Goal: Task Accomplishment & Management: Use online tool/utility

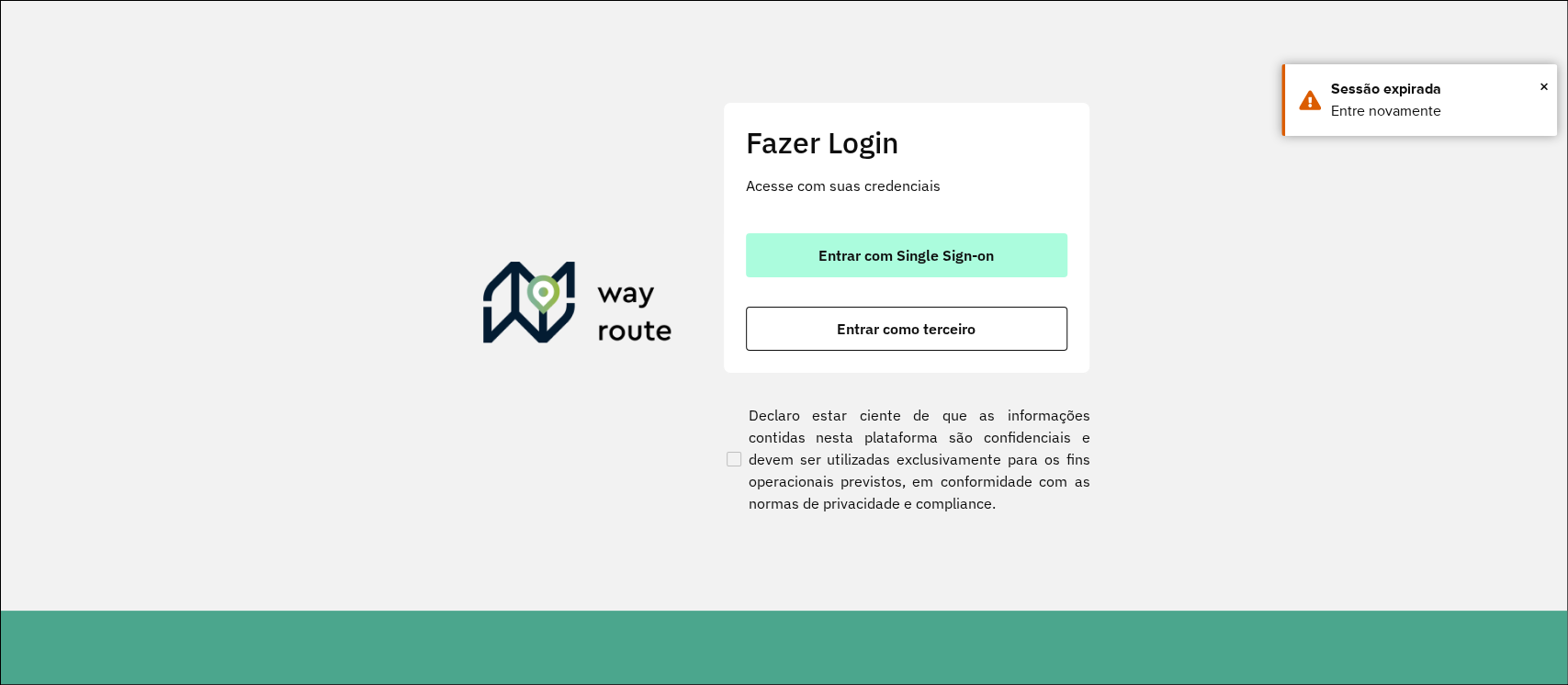
click at [835, 251] on span "Entrar com Single Sign-on" at bounding box center [906, 255] width 175 height 15
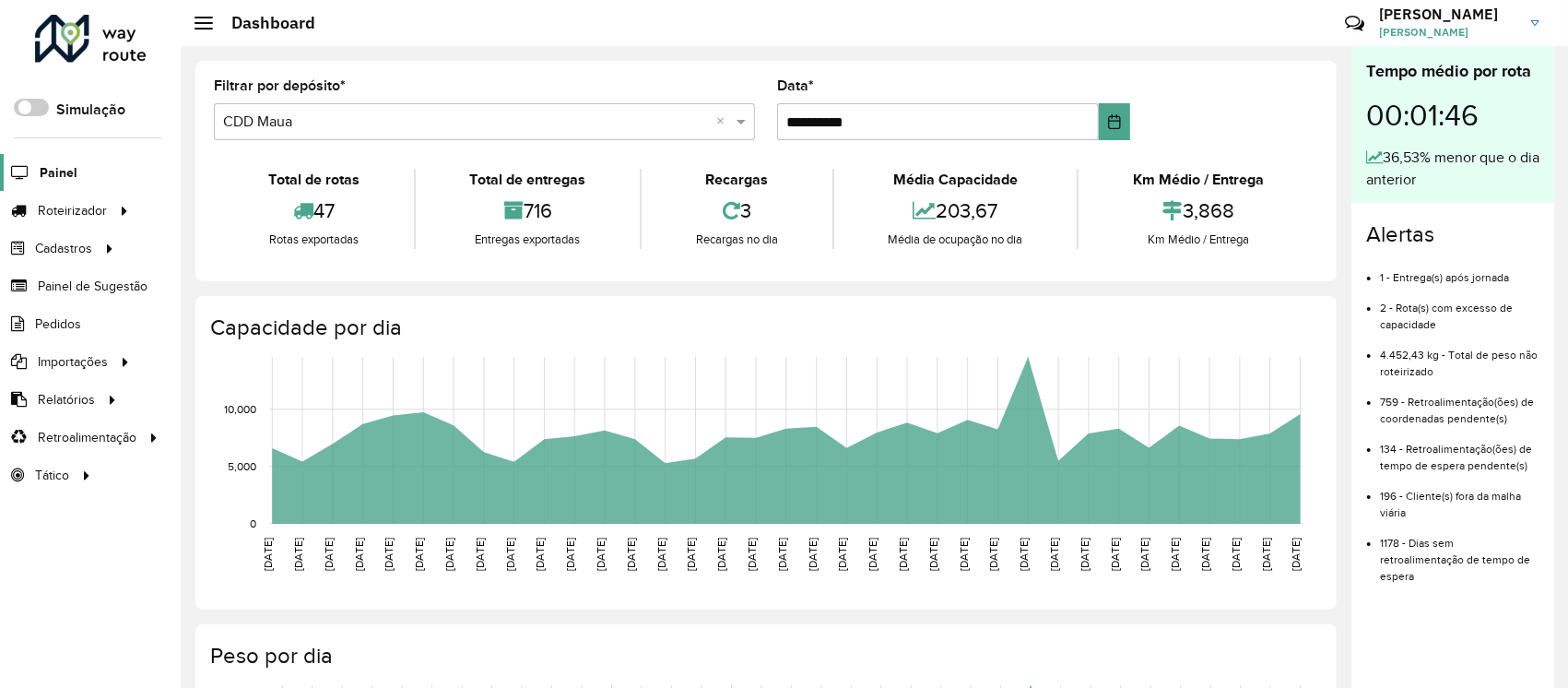
click at [59, 166] on span "Painel" at bounding box center [59, 172] width 38 height 20
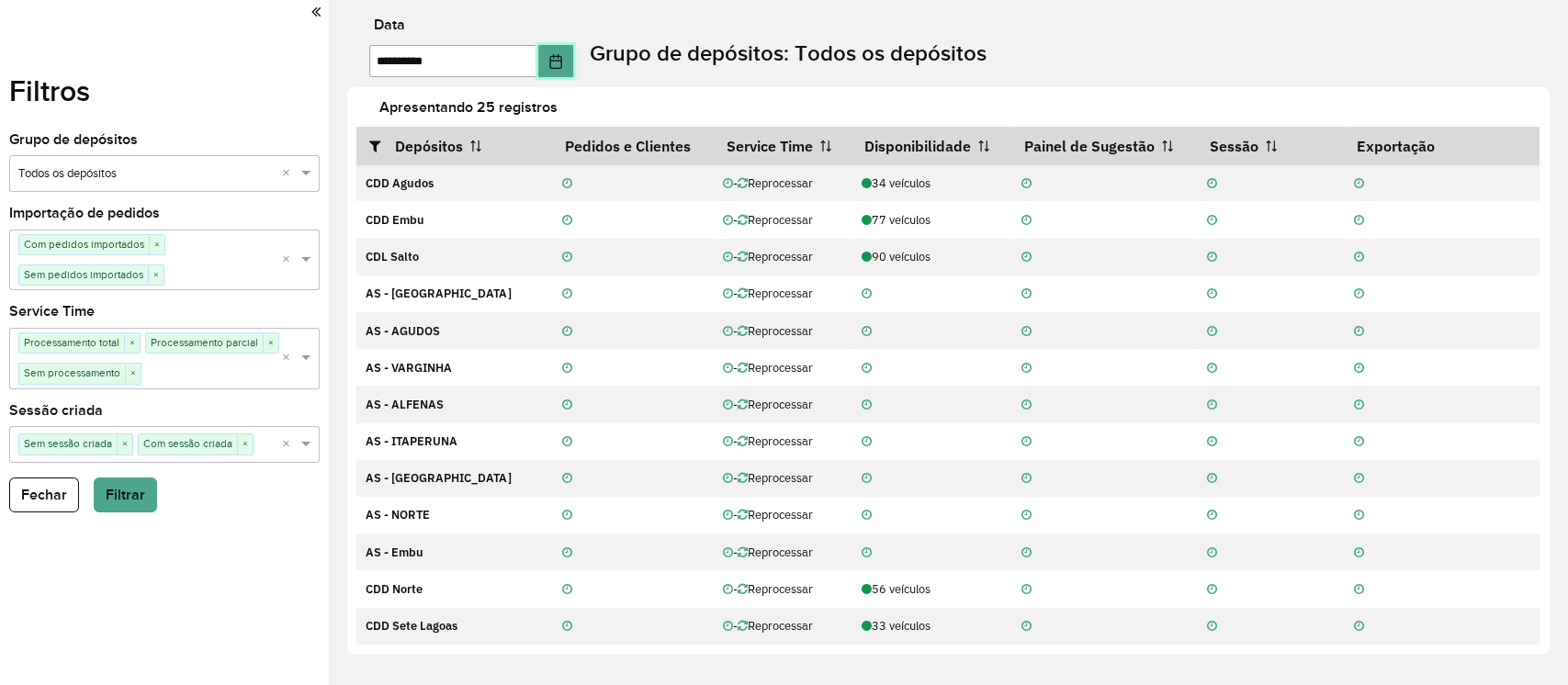
click at [569, 70] on button "Choose Date" at bounding box center [555, 61] width 35 height 32
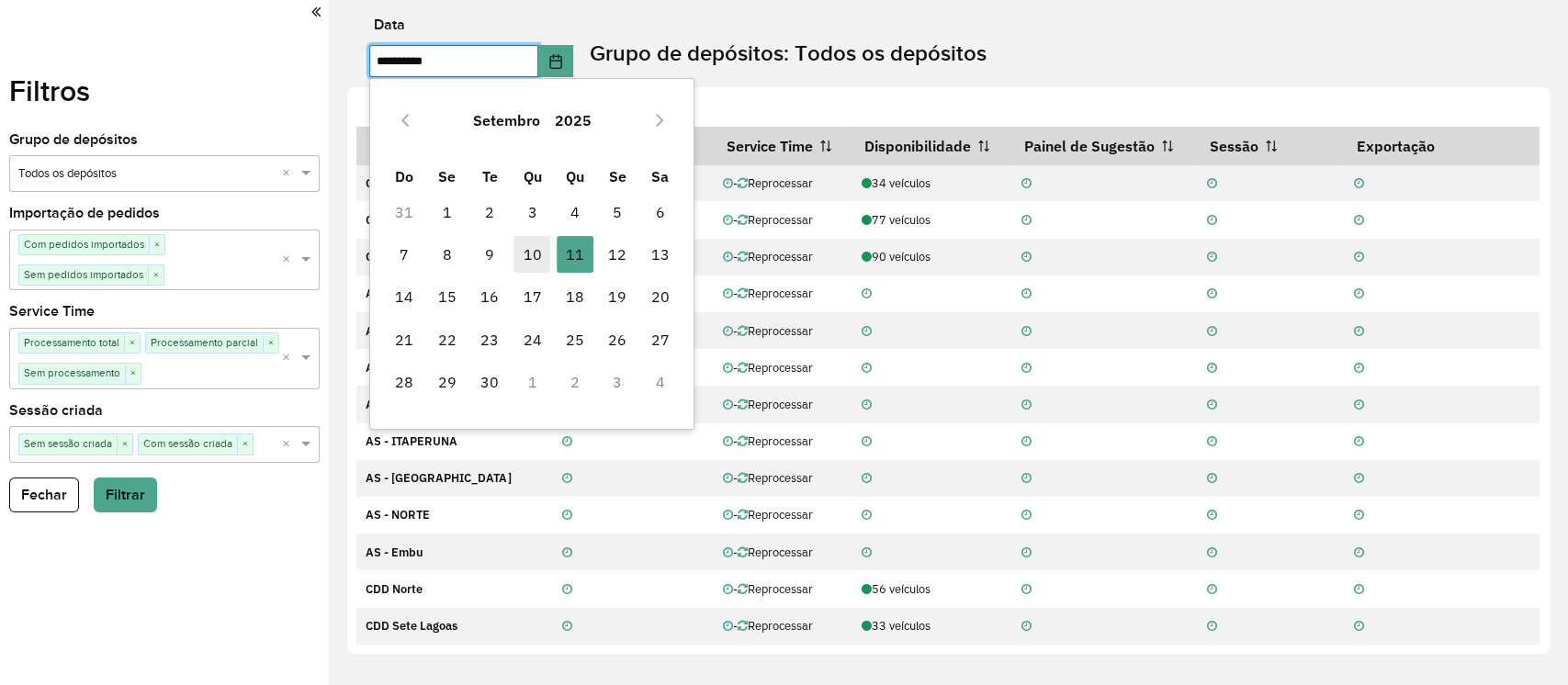
click at [529, 266] on span "10" at bounding box center [532, 255] width 37 height 37
type input "**********"
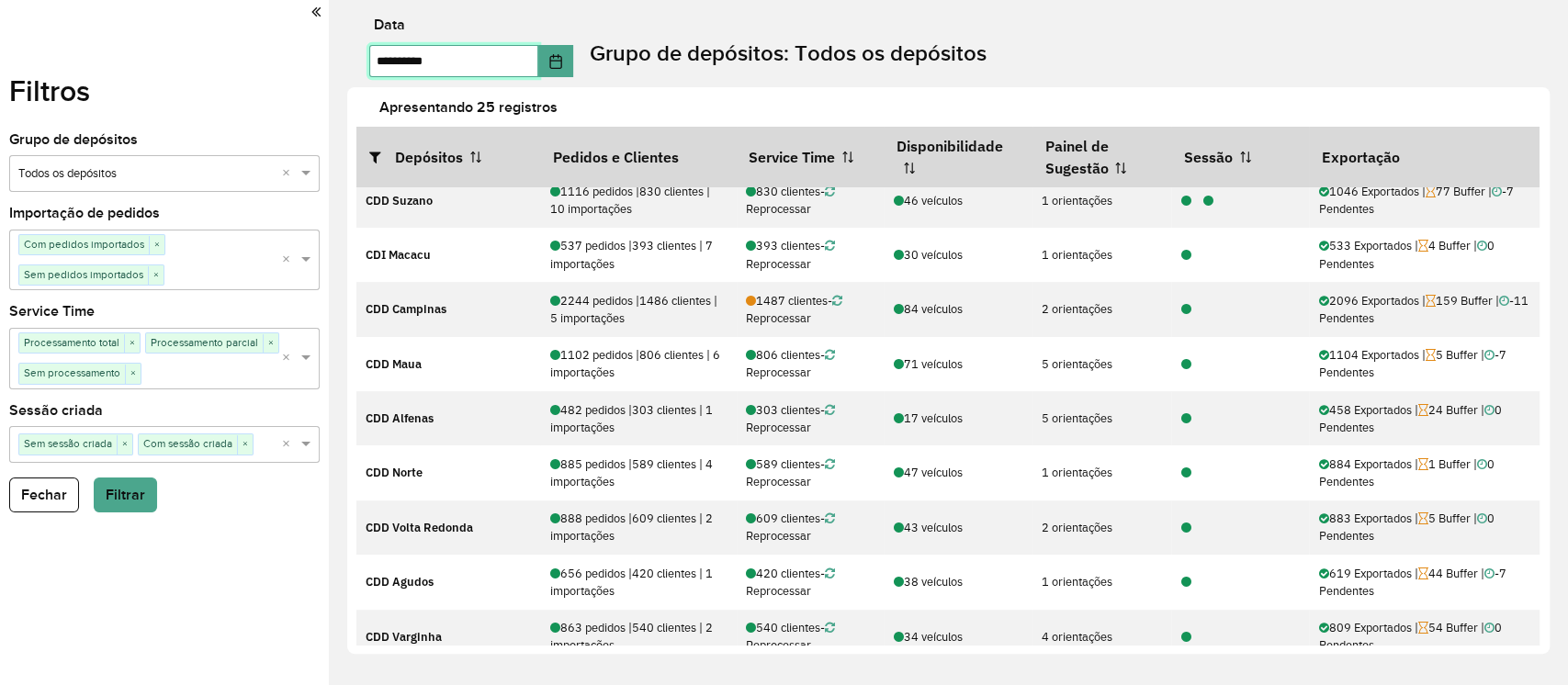
scroll to position [345, 0]
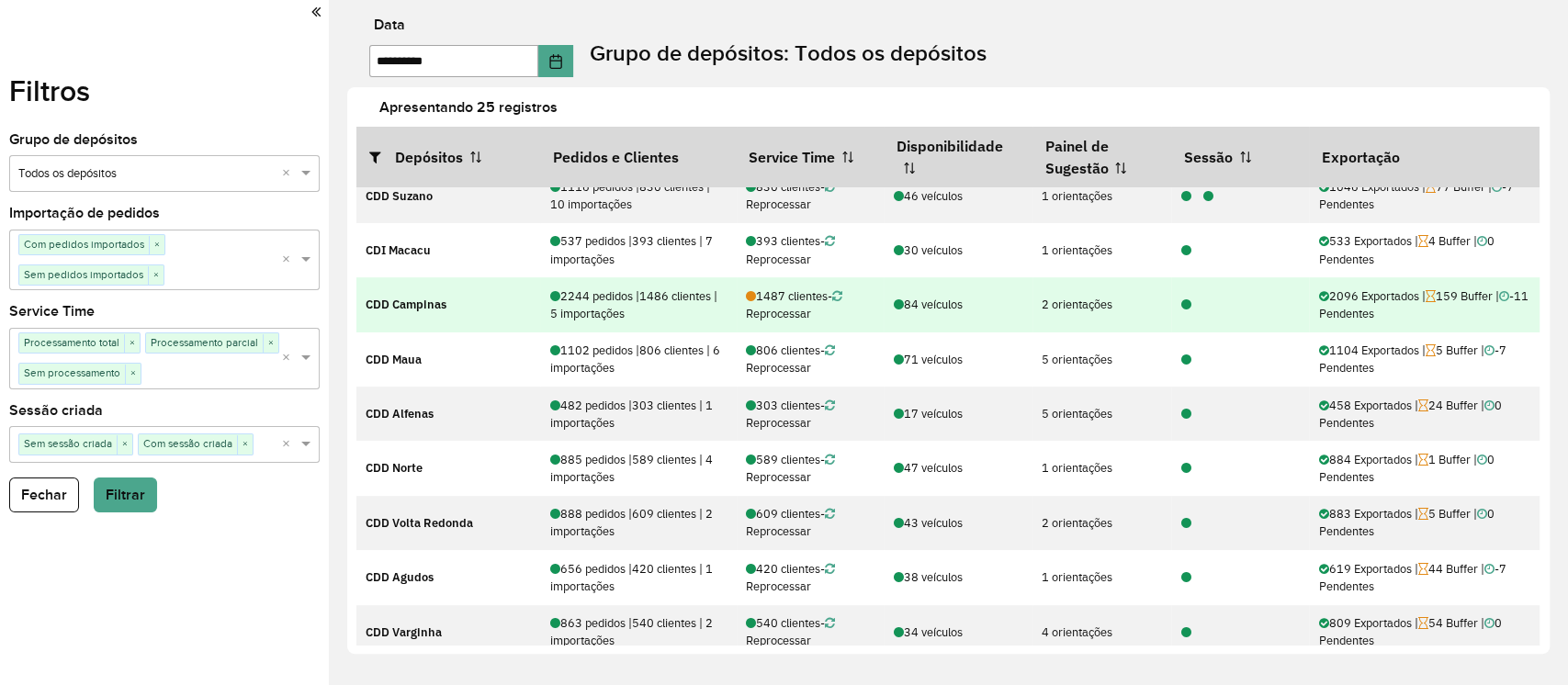
click at [1181, 304] on icon at bounding box center [1186, 305] width 10 height 12
